Goal: Find specific page/section: Find specific page/section

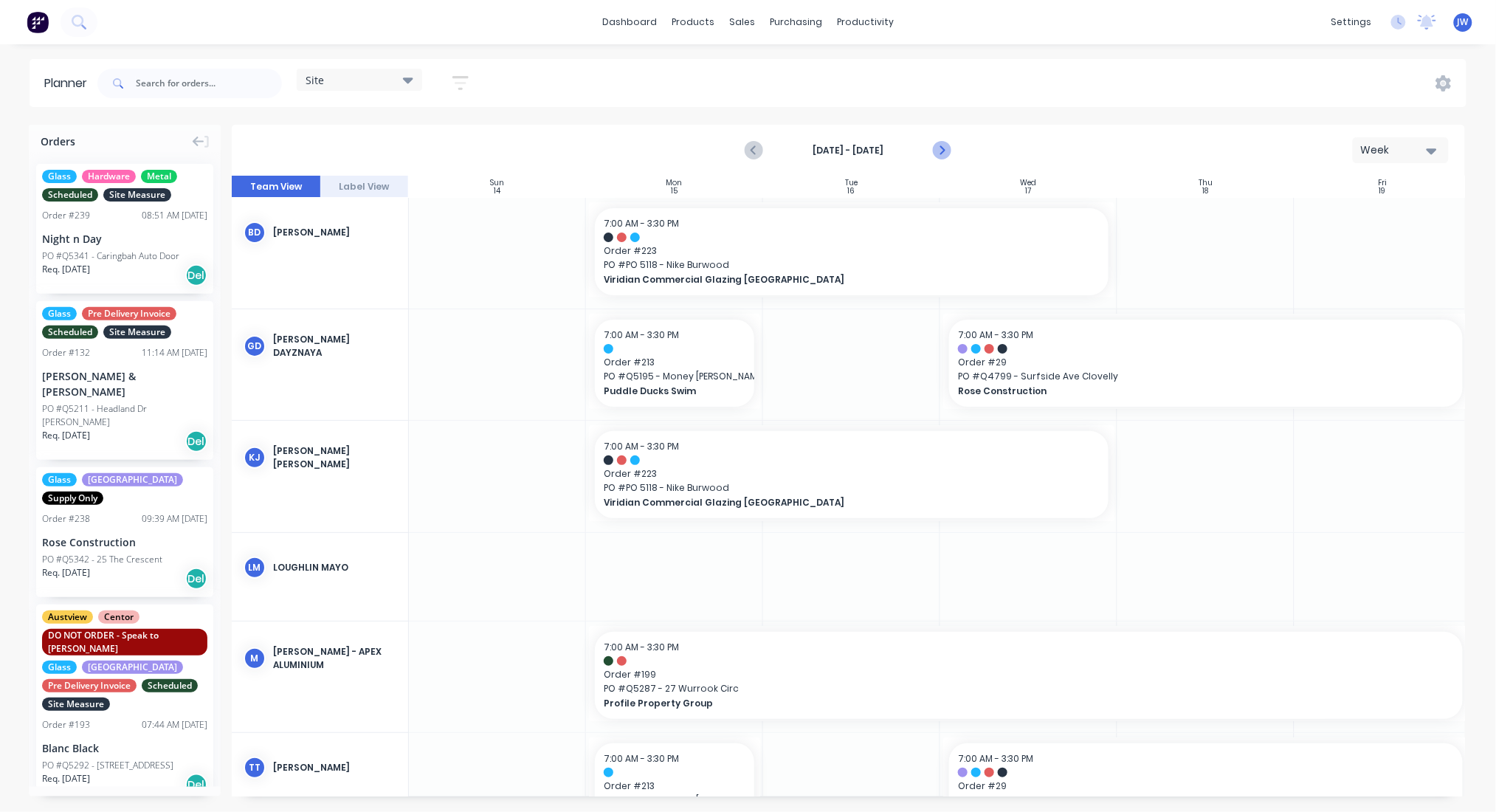
click at [951, 145] on button "Next page" at bounding box center [942, 150] width 29 height 29
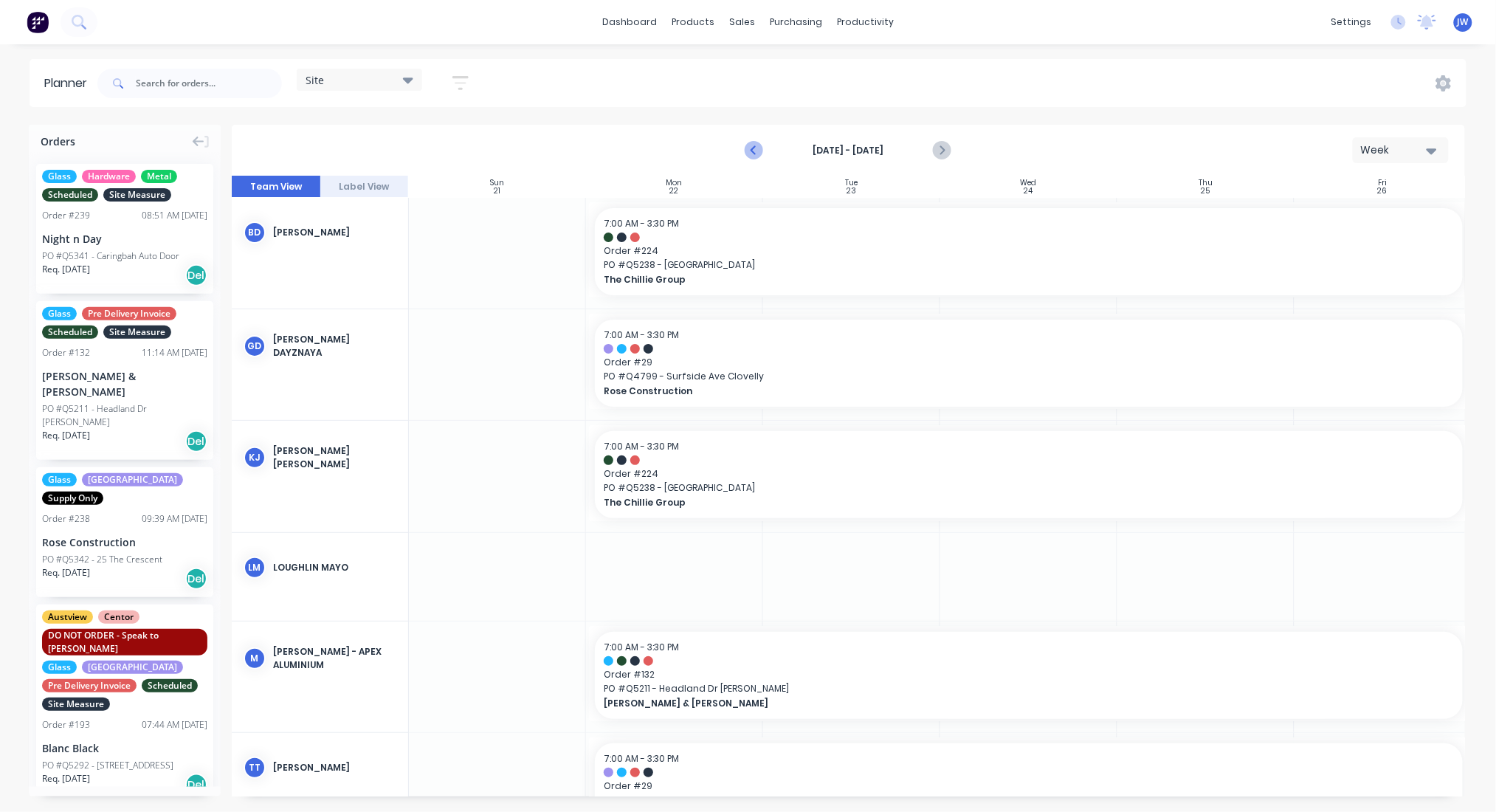
click at [758, 143] on icon "Previous page" at bounding box center [755, 150] width 17 height 17
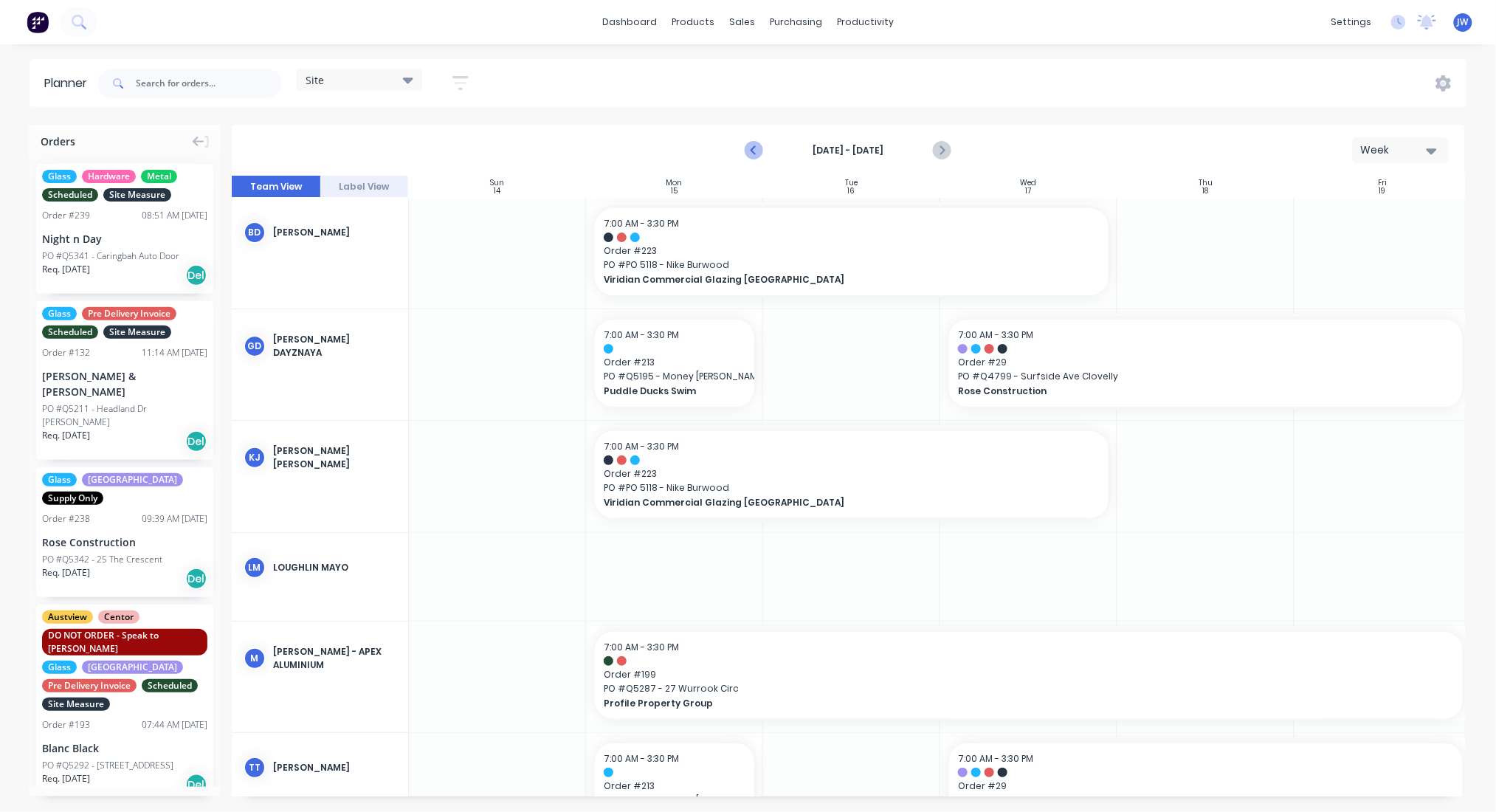
click at [758, 143] on icon "Previous page" at bounding box center [755, 150] width 17 height 17
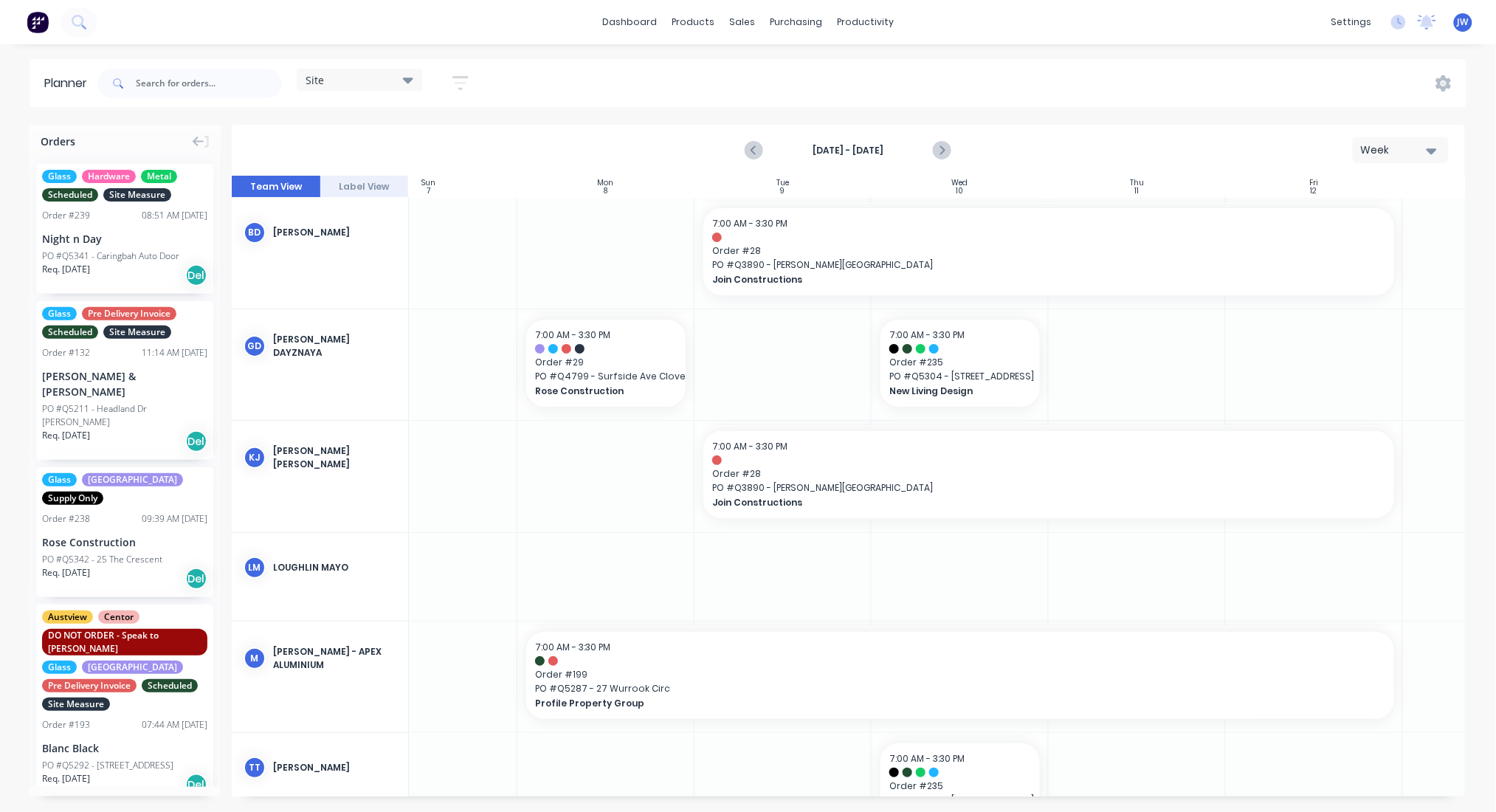
scroll to position [0, 67]
drag, startPoint x: 695, startPoint y: 249, endPoint x: 597, endPoint y: 259, distance: 98.5
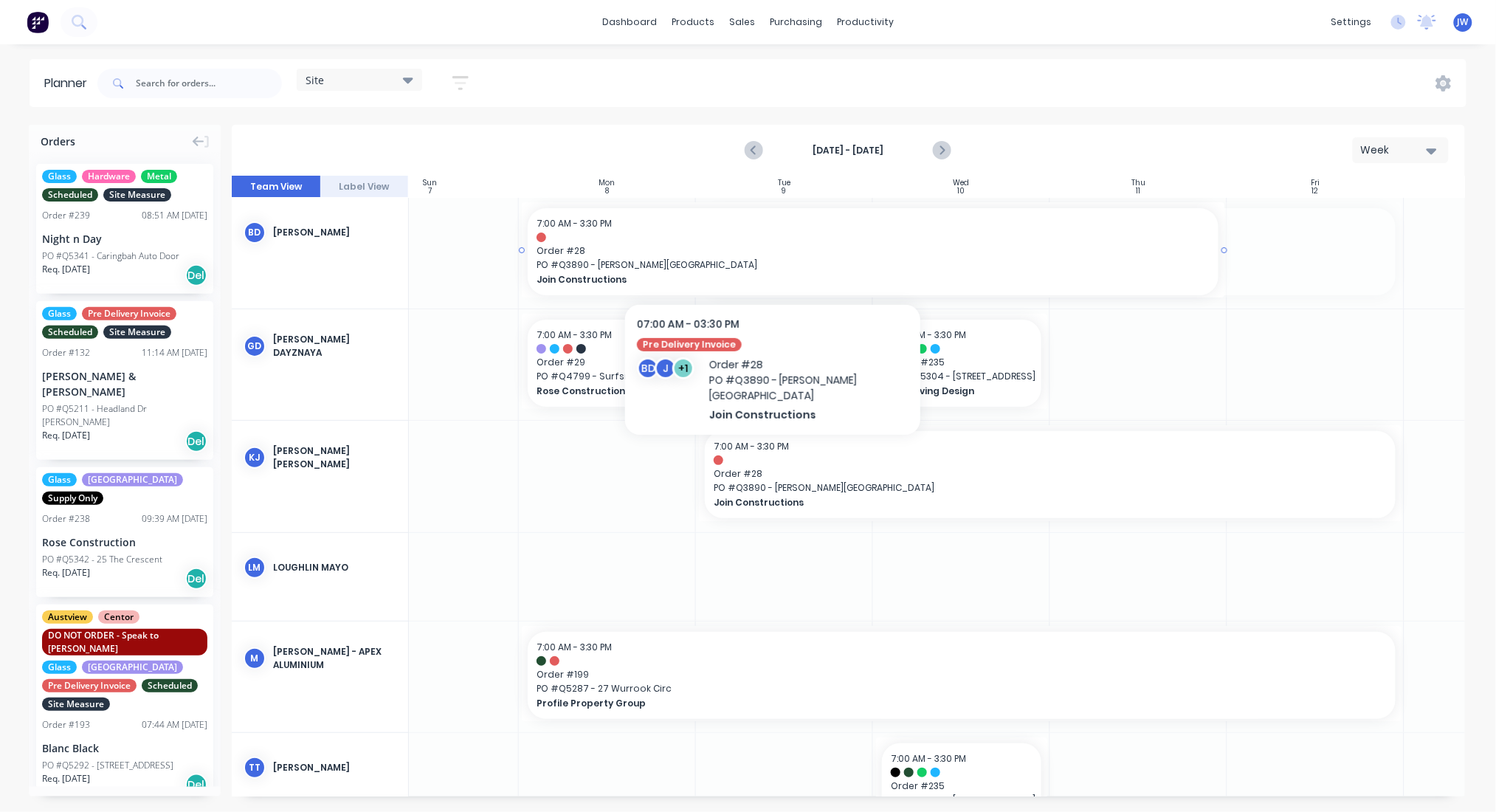
drag, startPoint x: 764, startPoint y: 259, endPoint x: 663, endPoint y: 268, distance: 101.4
drag, startPoint x: 1224, startPoint y: 252, endPoint x: 1277, endPoint y: 257, distance: 53.2
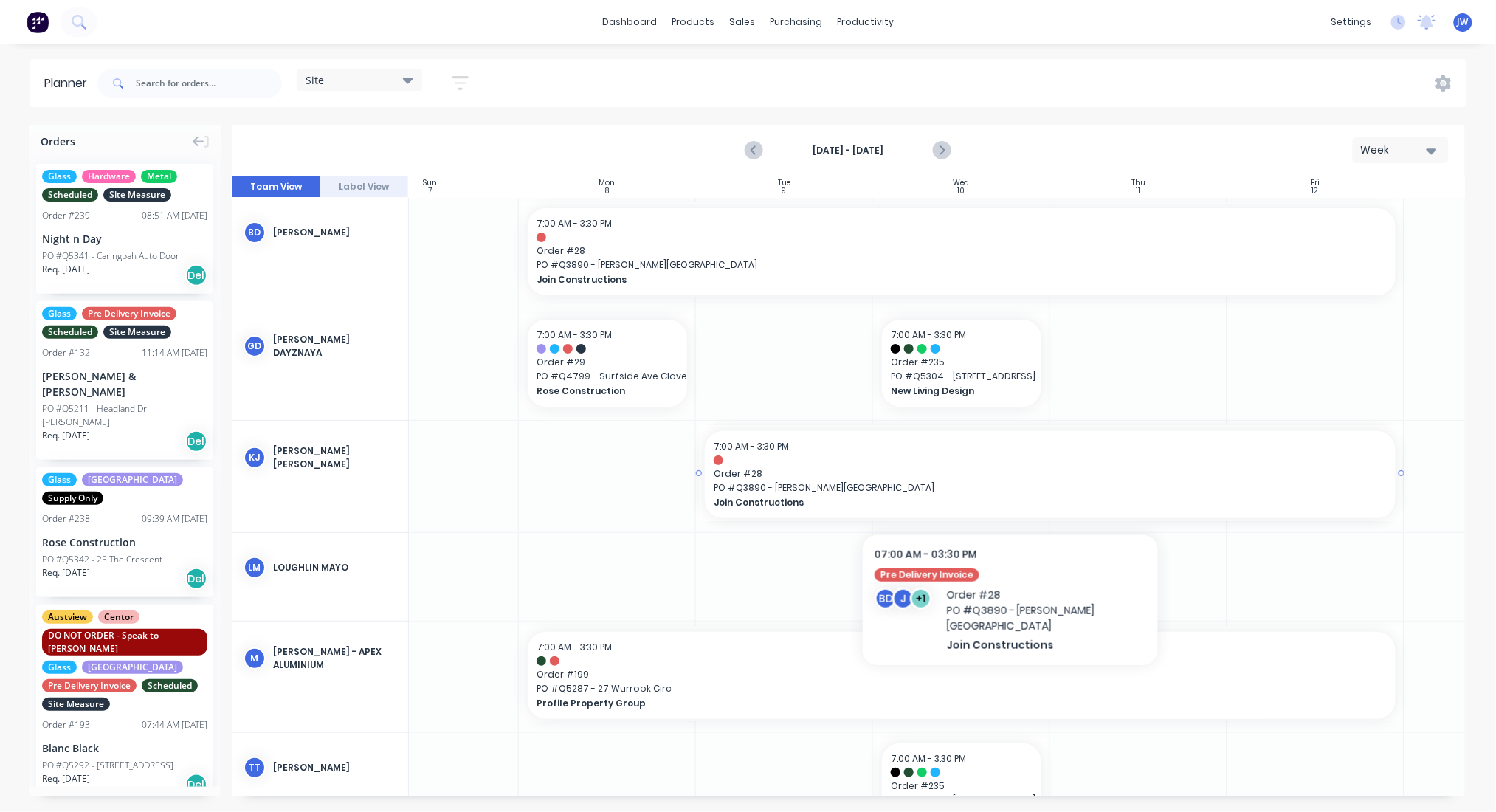
drag, startPoint x: 1014, startPoint y: 487, endPoint x: 871, endPoint y: 500, distance: 143.6
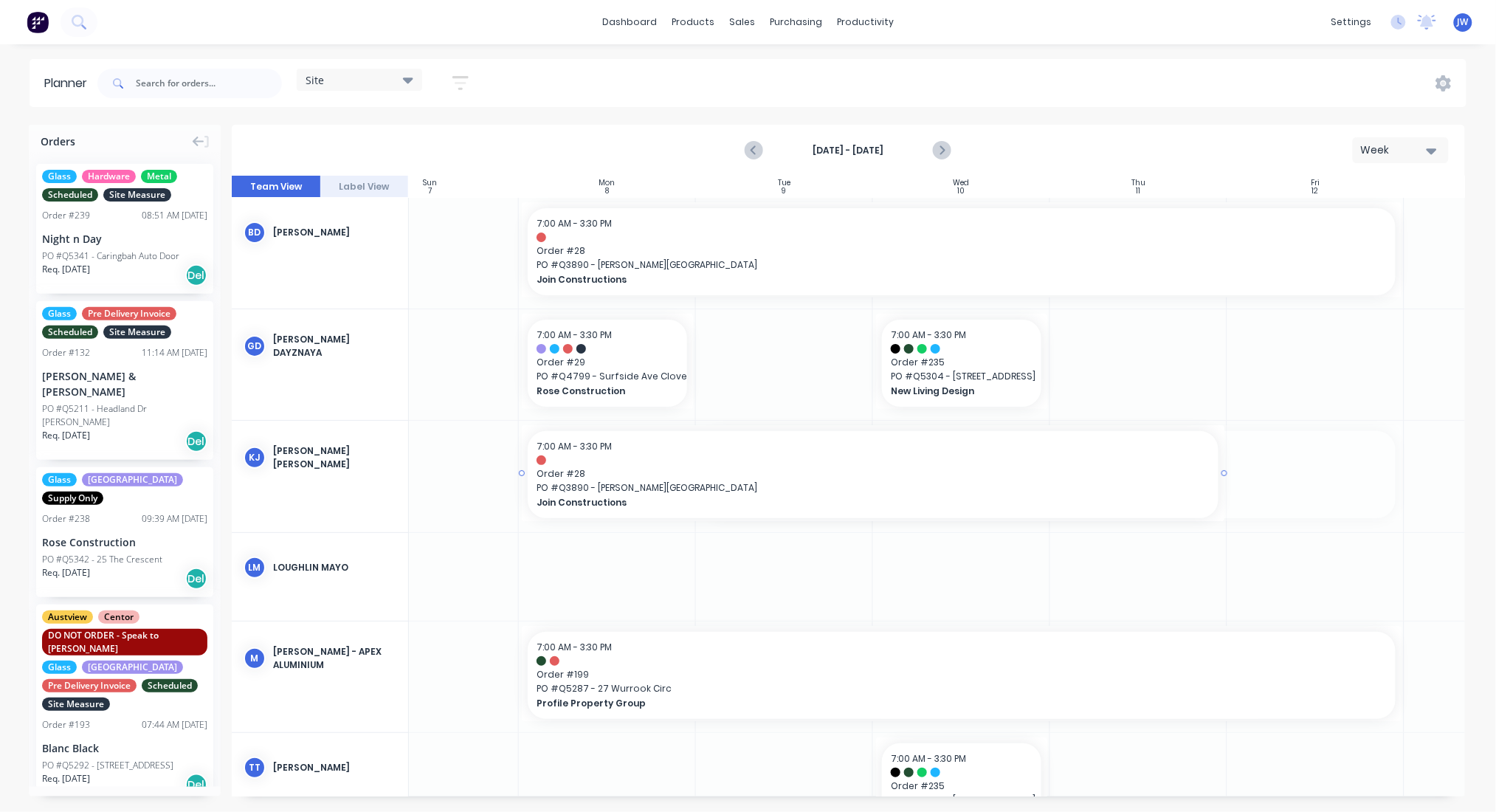
drag, startPoint x: 871, startPoint y: 500, endPoint x: 652, endPoint y: 487, distance: 219.4
drag, startPoint x: 1221, startPoint y: 474, endPoint x: 1236, endPoint y: 474, distance: 15.0
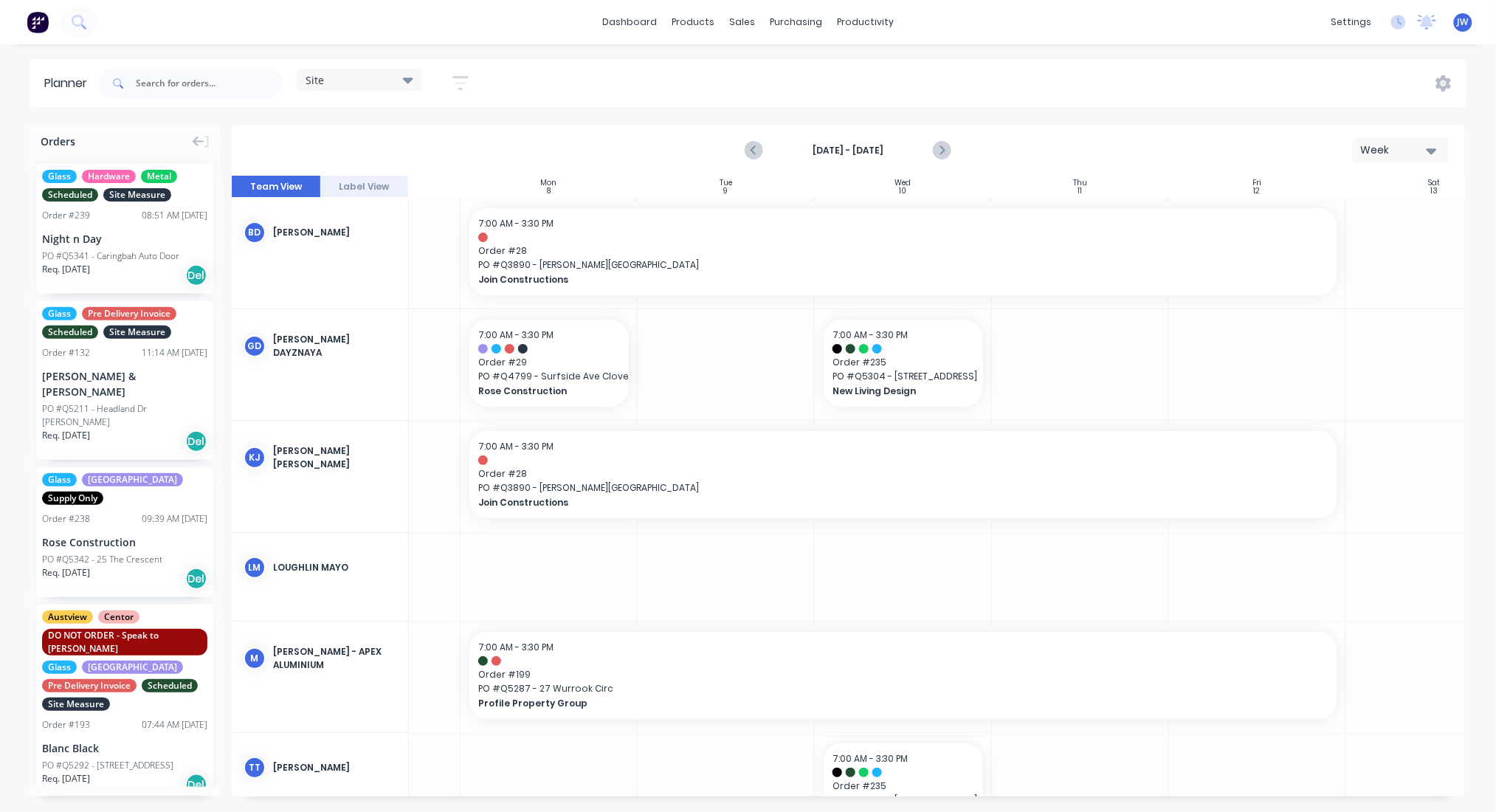
scroll to position [0, 0]
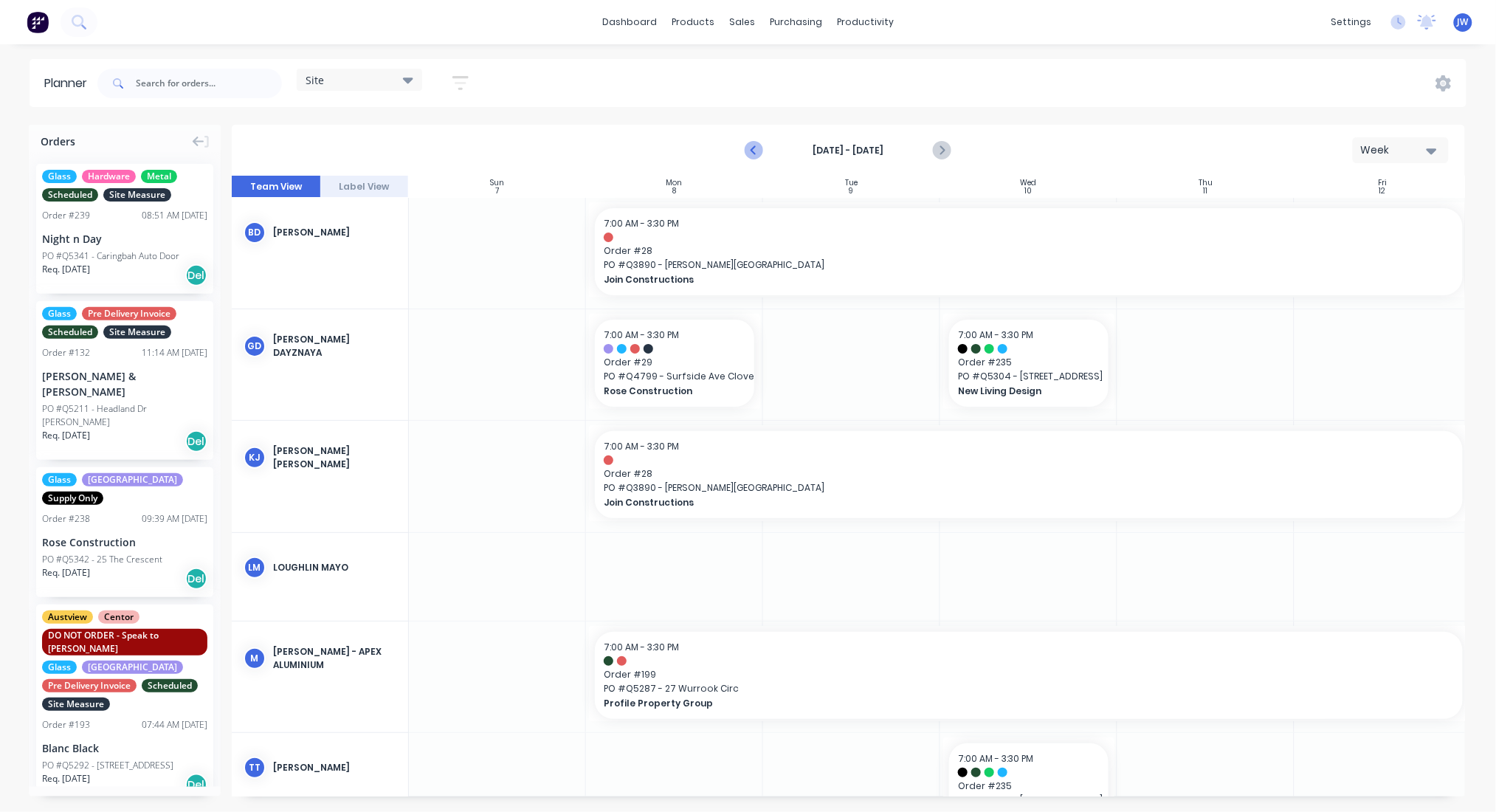
click at [756, 154] on icon "Previous page" at bounding box center [755, 150] width 7 height 12
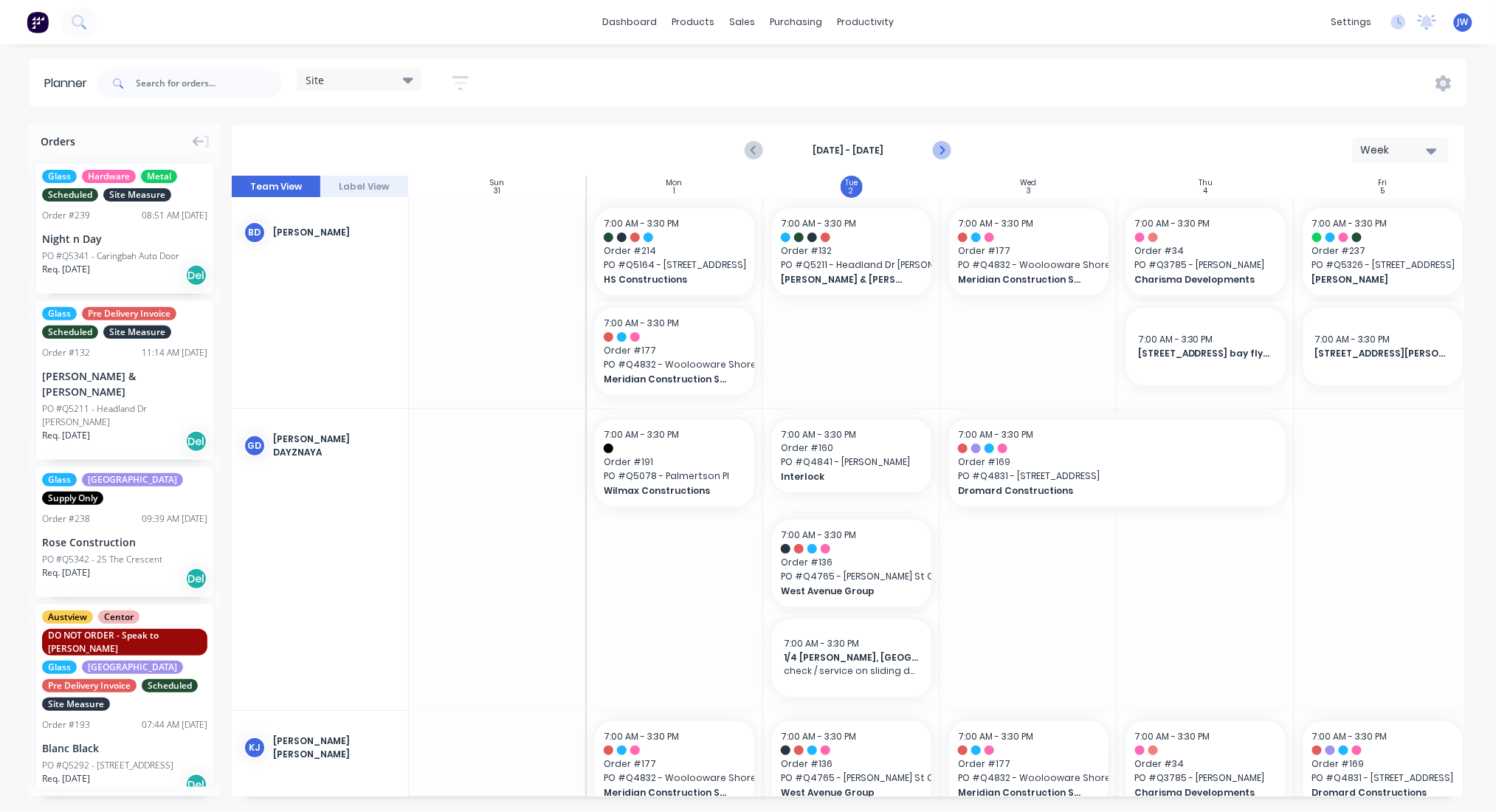
click at [951, 146] on button "Next page" at bounding box center [942, 150] width 29 height 29
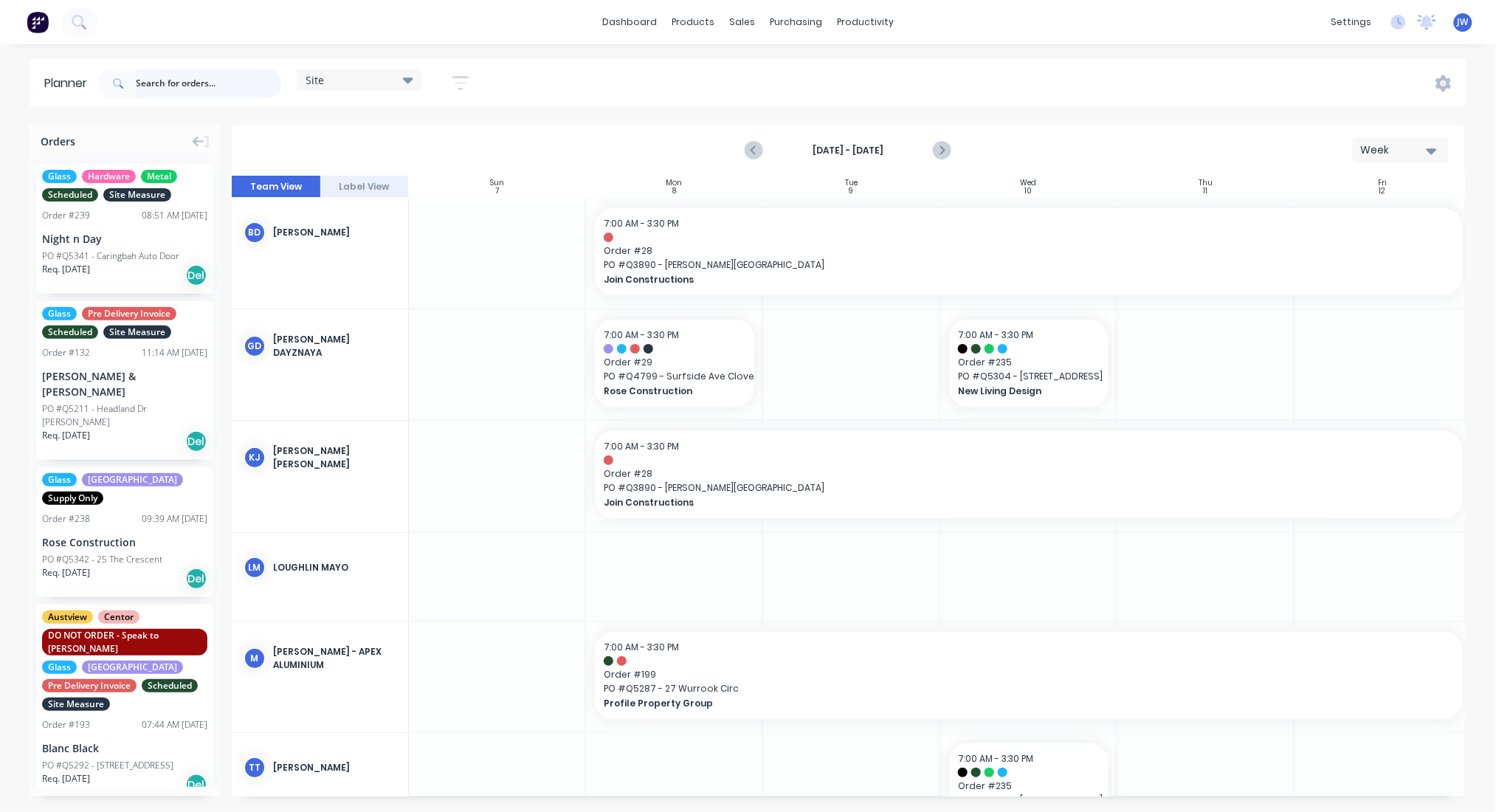
click at [244, 88] on input "text" at bounding box center [209, 83] width 146 height 29
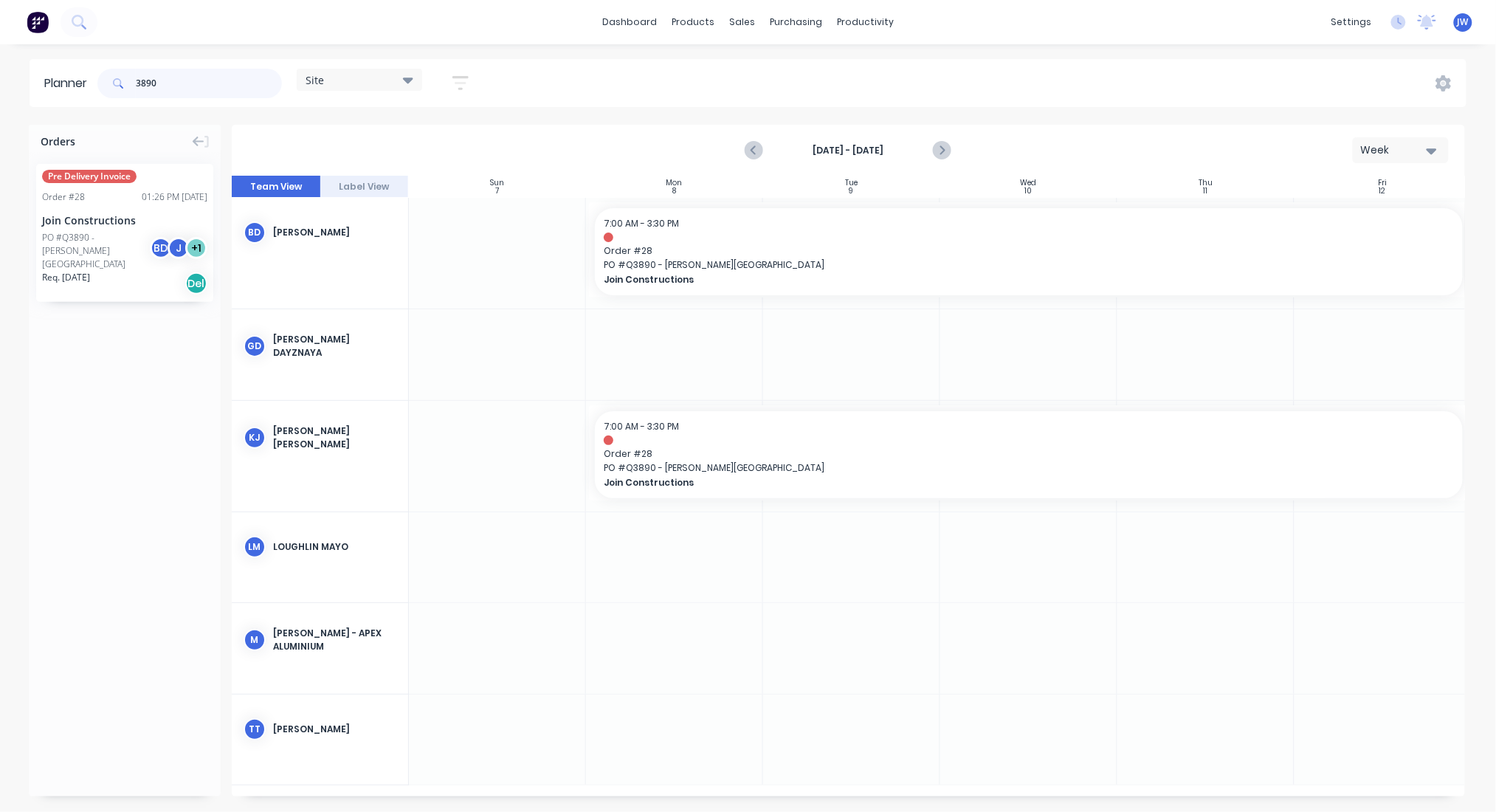
type input "3890"
drag, startPoint x: 129, startPoint y: 240, endPoint x: 979, endPoint y: 544, distance: 902.7
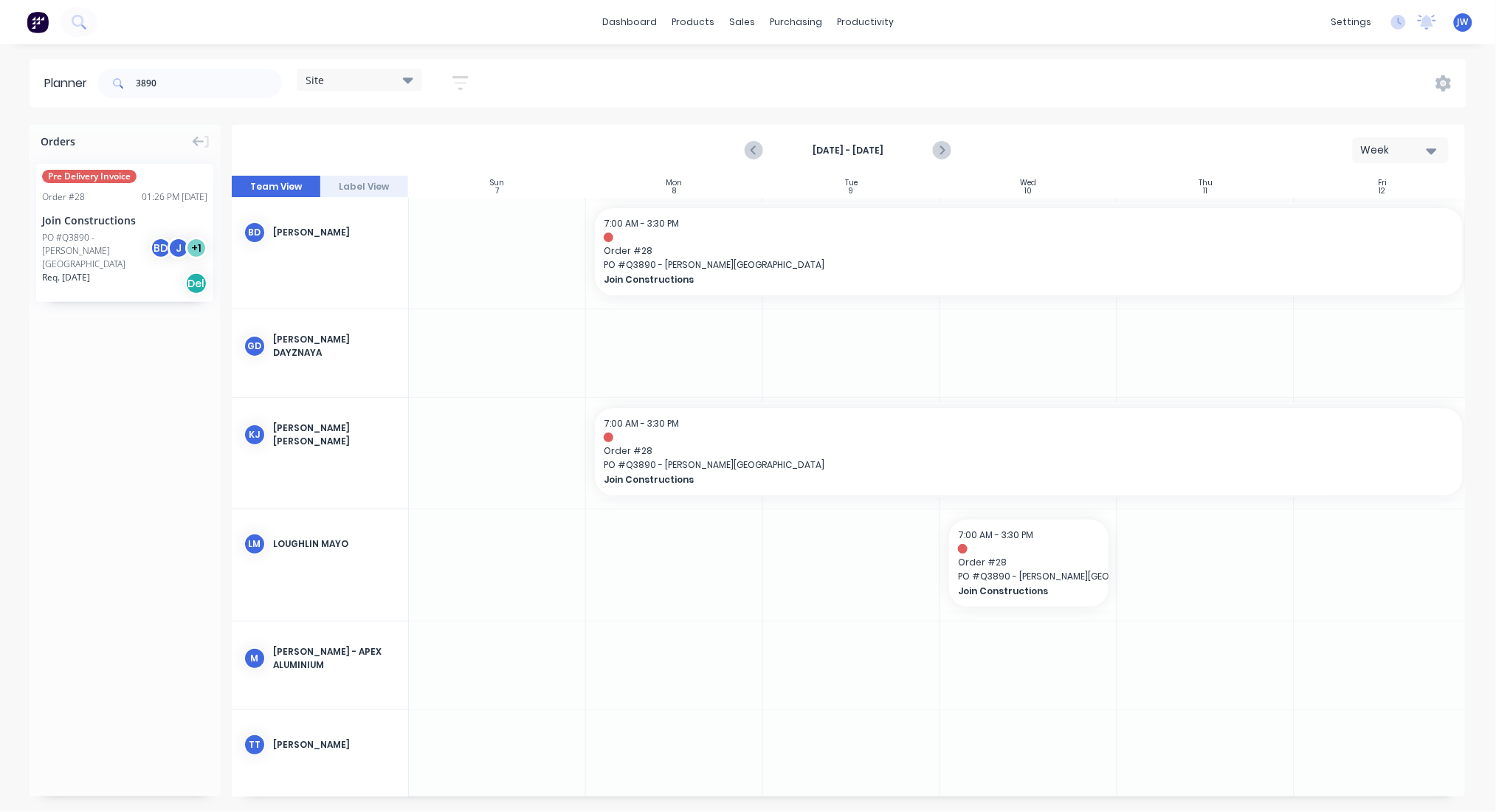
click at [1118, 562] on div at bounding box center [1206, 564] width 177 height 110
drag, startPoint x: 1115, startPoint y: 562, endPoint x: 1336, endPoint y: 575, distance: 221.4
drag, startPoint x: 185, startPoint y: 82, endPoint x: 8, endPoint y: 95, distance: 177.5
click at [8, 95] on div "Planner 3890 Site Save new view None (Default) edit Factory edit Office edit Si…" at bounding box center [748, 82] width 1496 height 48
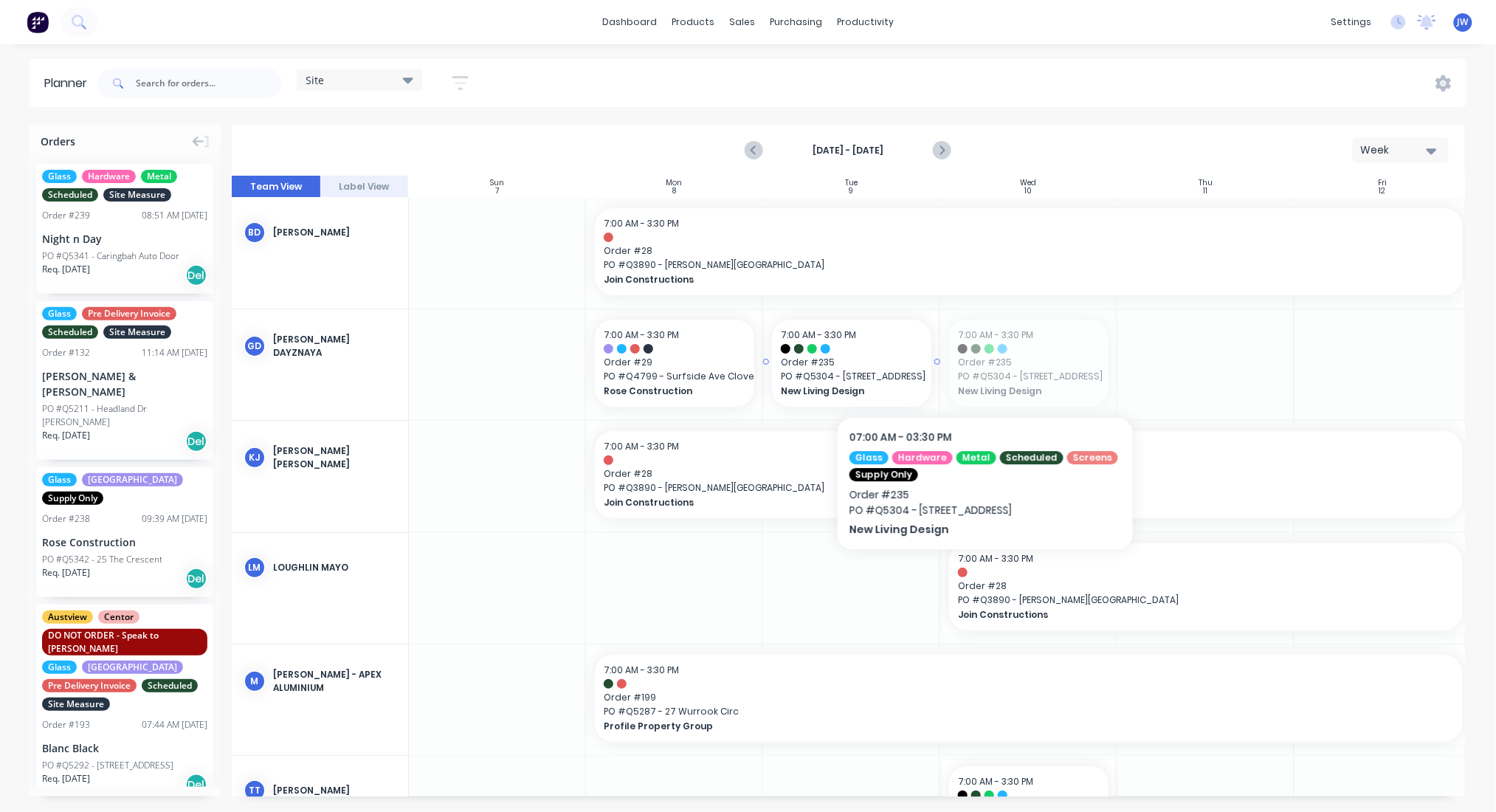
drag, startPoint x: 1013, startPoint y: 363, endPoint x: 860, endPoint y: 385, distance: 154.6
